Goal: Find contact information: Find contact information

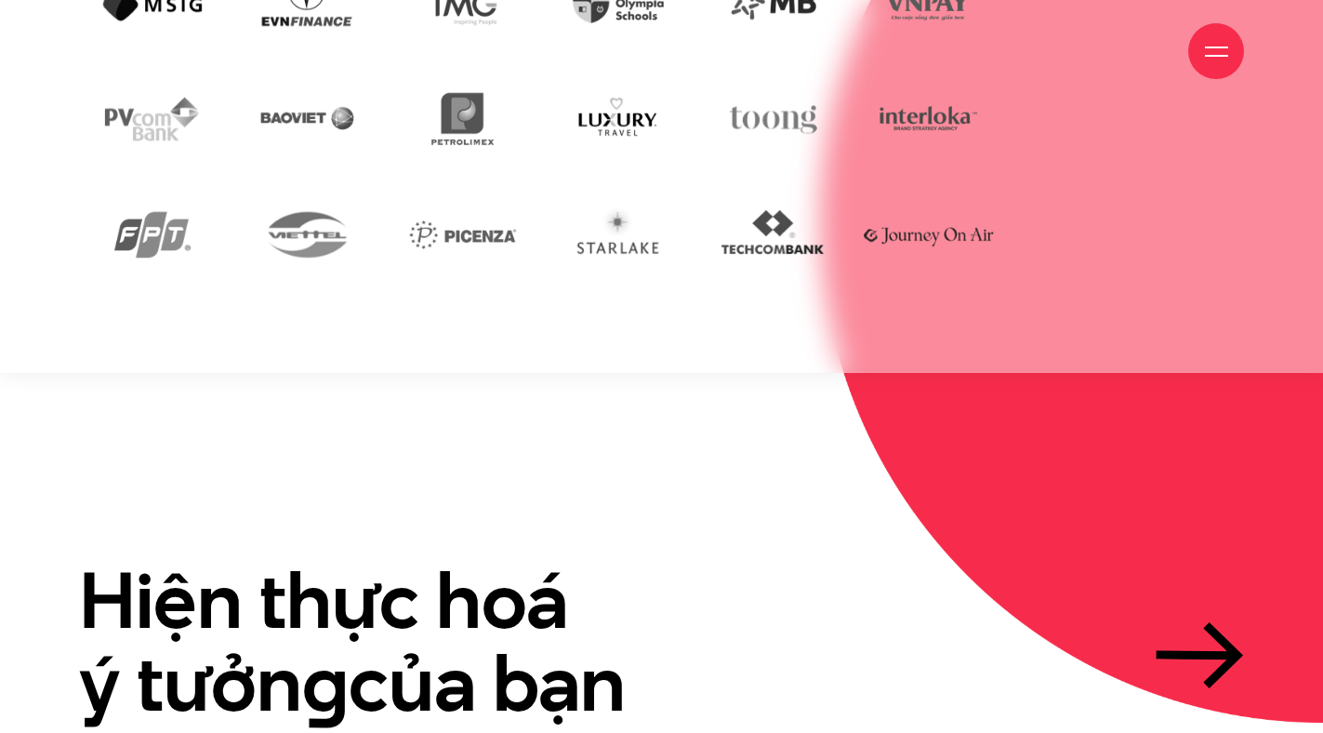
scroll to position [4279, 0]
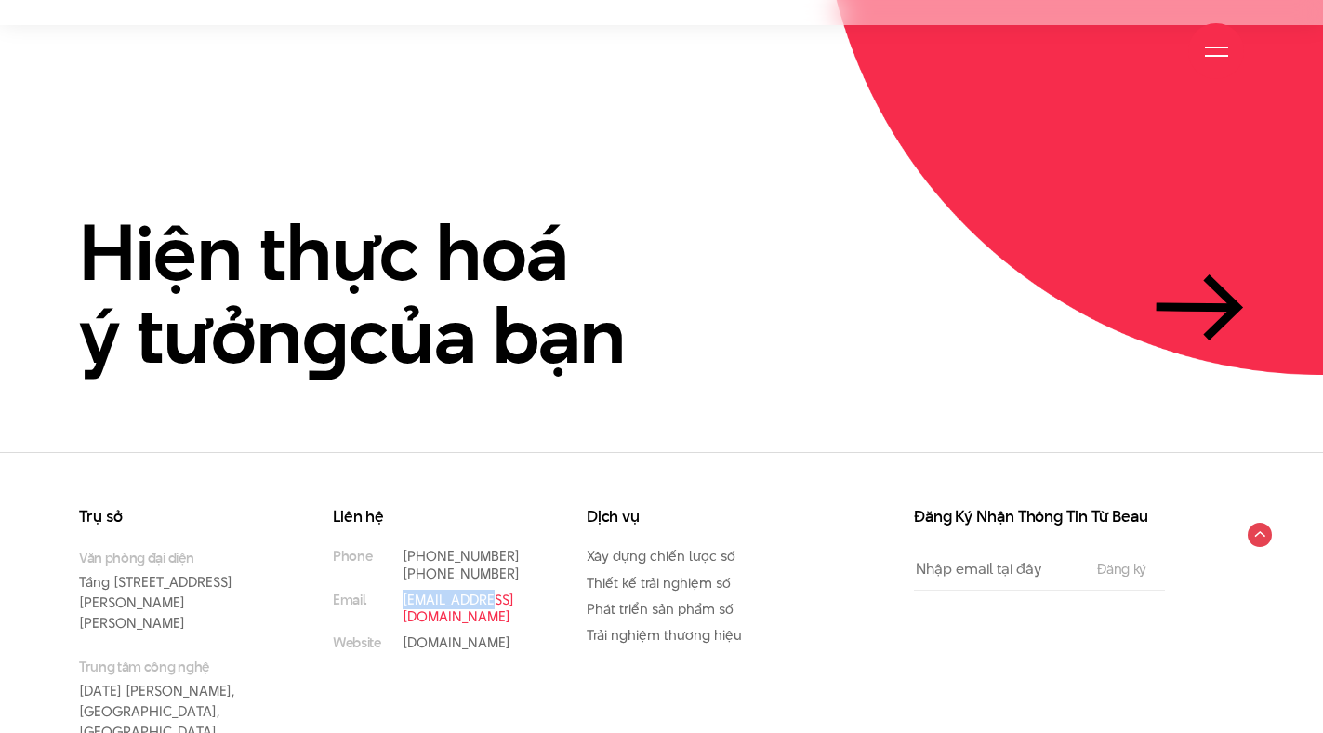
drag, startPoint x: 508, startPoint y: 534, endPoint x: 403, endPoint y: 528, distance: 105.2
click at [403, 592] on p "[EMAIL_ADDRESS][DOMAIN_NAME]" at bounding box center [467, 608] width 128 height 33
copy link "[EMAIL_ADDRESS][DOMAIN_NAME]"
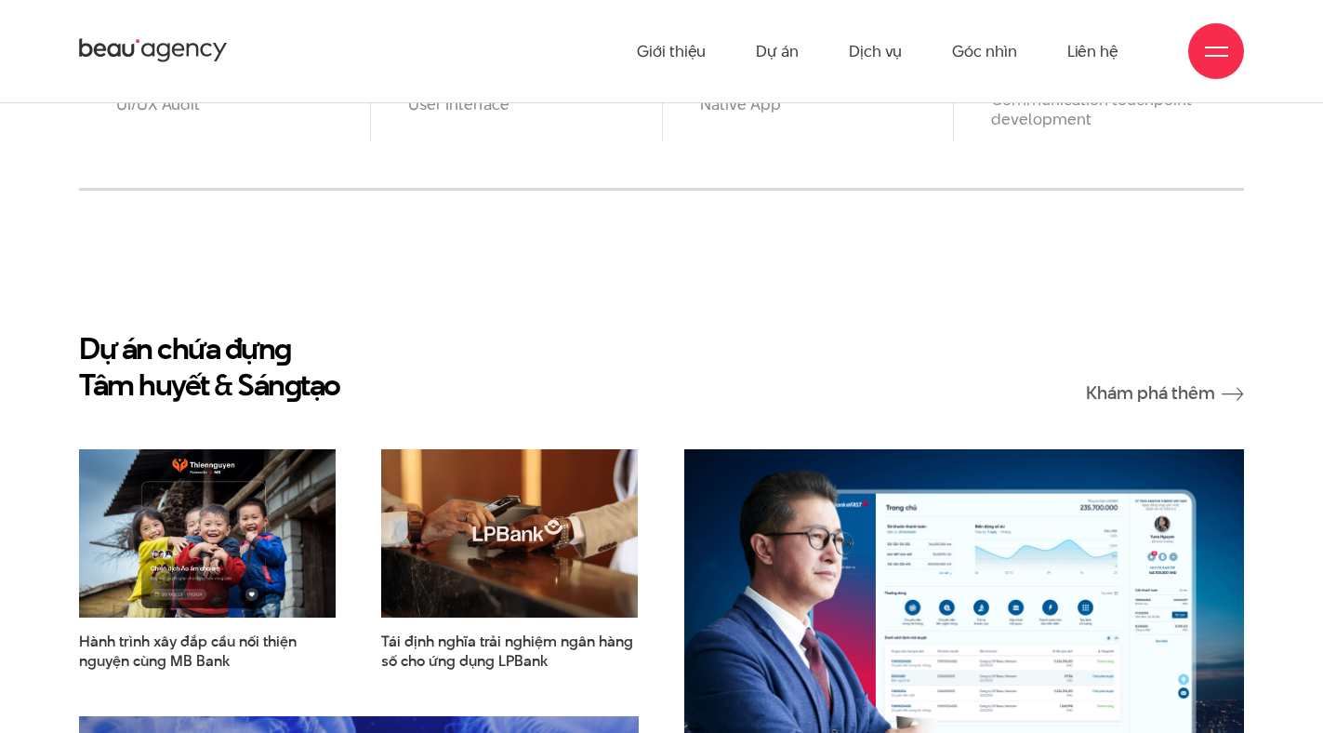
scroll to position [1675, 0]
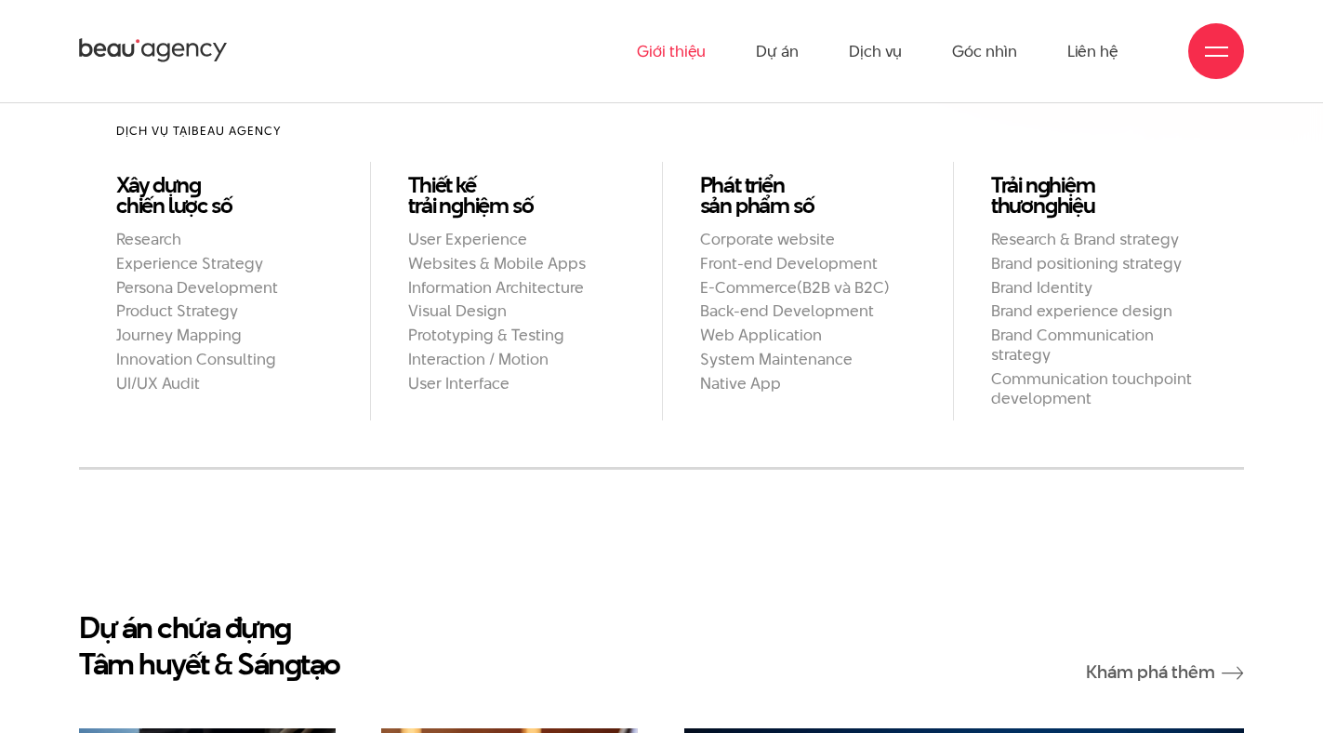
click at [665, 50] on link "Giới thiệu" at bounding box center [671, 51] width 69 height 102
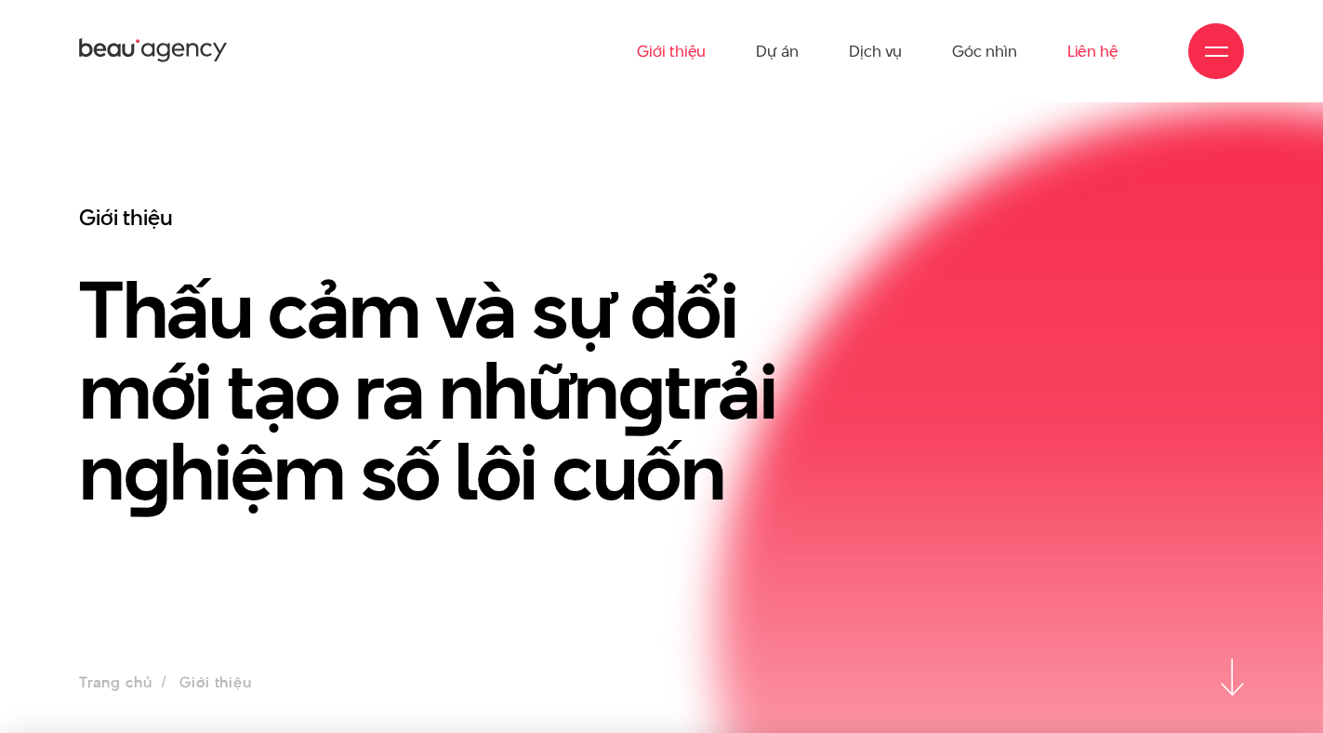
click at [1092, 57] on link "Liên hệ" at bounding box center [1093, 51] width 51 height 102
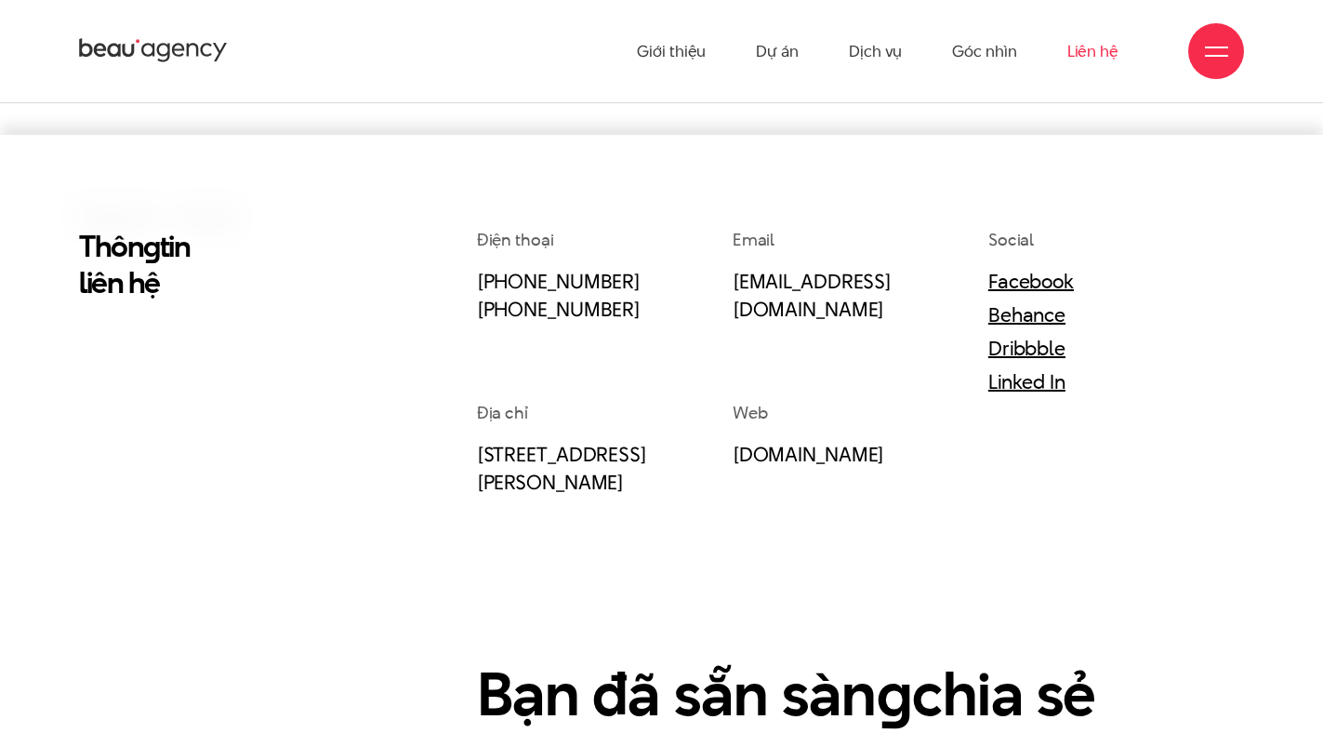
scroll to position [372, 0]
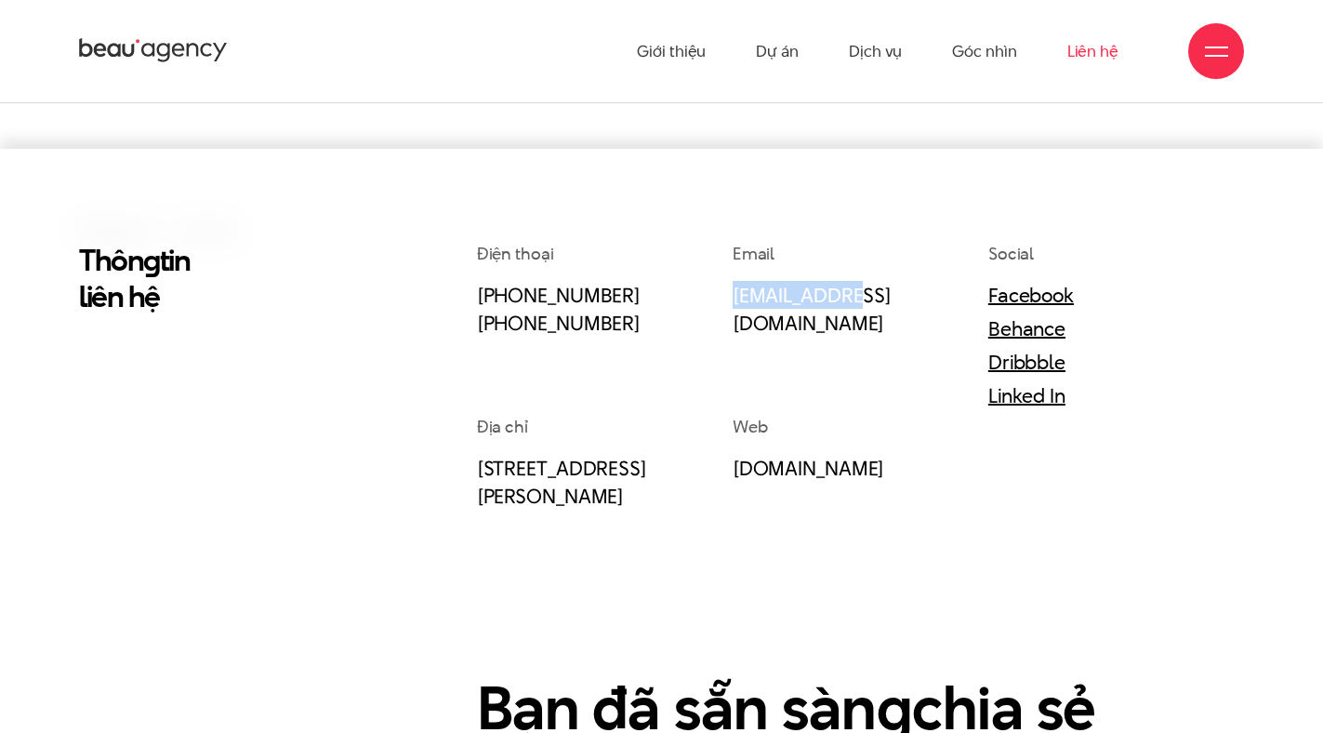
drag, startPoint x: 865, startPoint y: 298, endPoint x: 730, endPoint y: 301, distance: 134.9
click at [730, 301] on div "Điện thoại [PHONE_NUMBER] [PHONE_NUMBER] Email [EMAIL_ADDRESS][DOMAIN_NAME] Soc…" at bounding box center [860, 376] width 767 height 268
click at [762, 359] on div "Email [EMAIL_ADDRESS][DOMAIN_NAME]" at bounding box center [861, 328] width 256 height 173
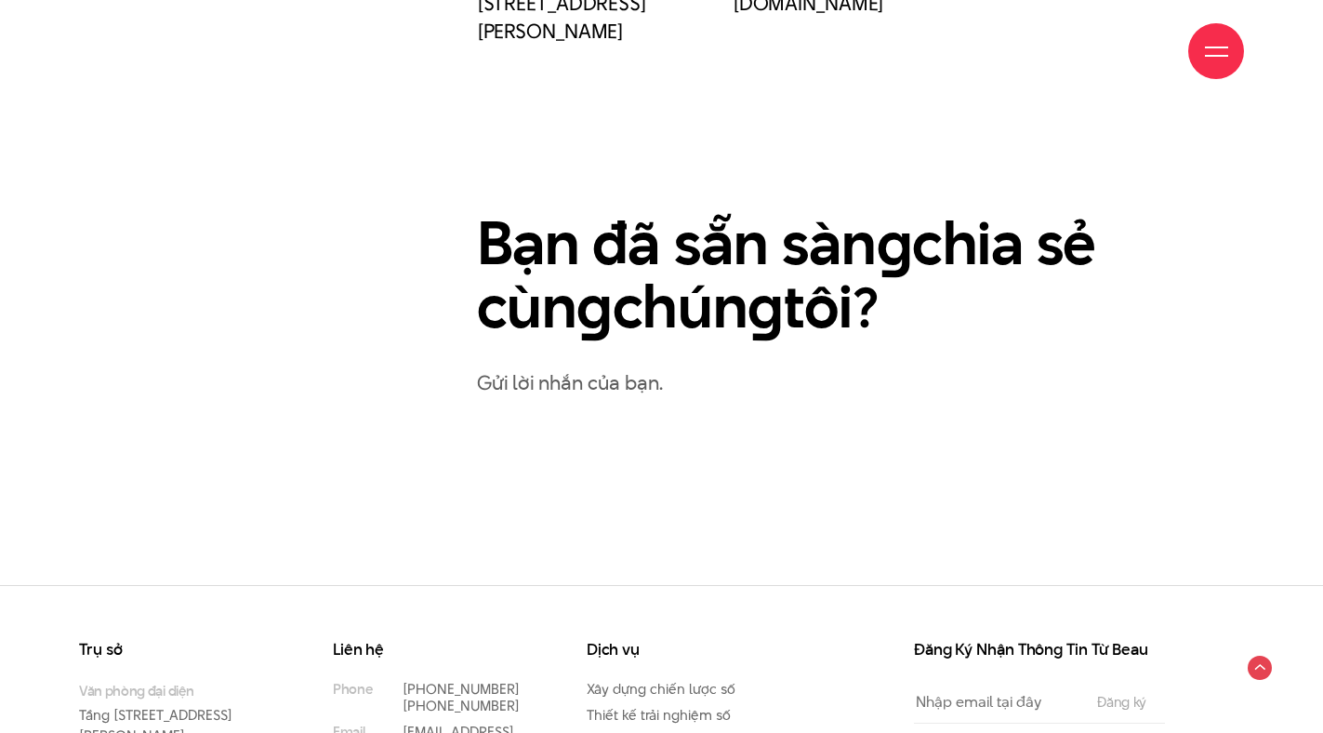
scroll to position [1040, 0]
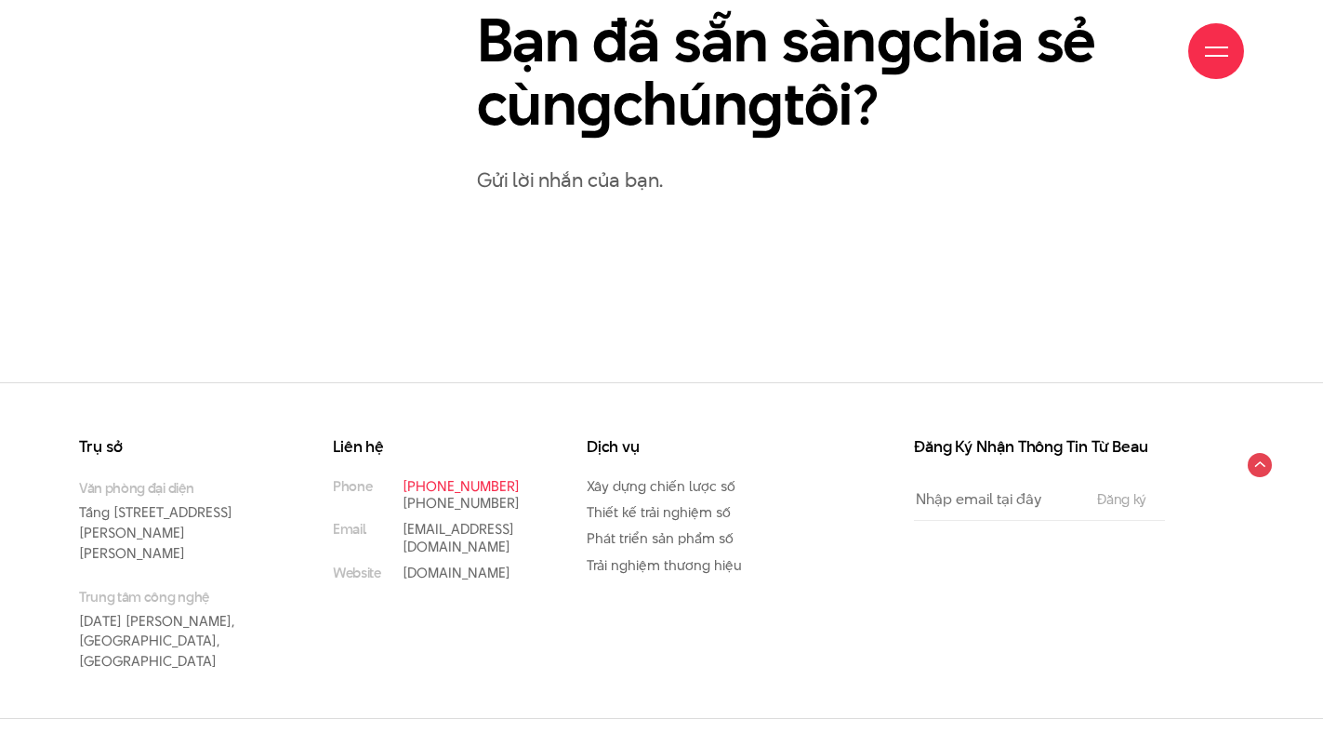
drag, startPoint x: 516, startPoint y: 487, endPoint x: 440, endPoint y: 484, distance: 76.4
click at [440, 484] on p "[PHONE_NUMBER]" at bounding box center [467, 486] width 128 height 17
copy link "97 531 9889"
